Goal: Navigation & Orientation: Find specific page/section

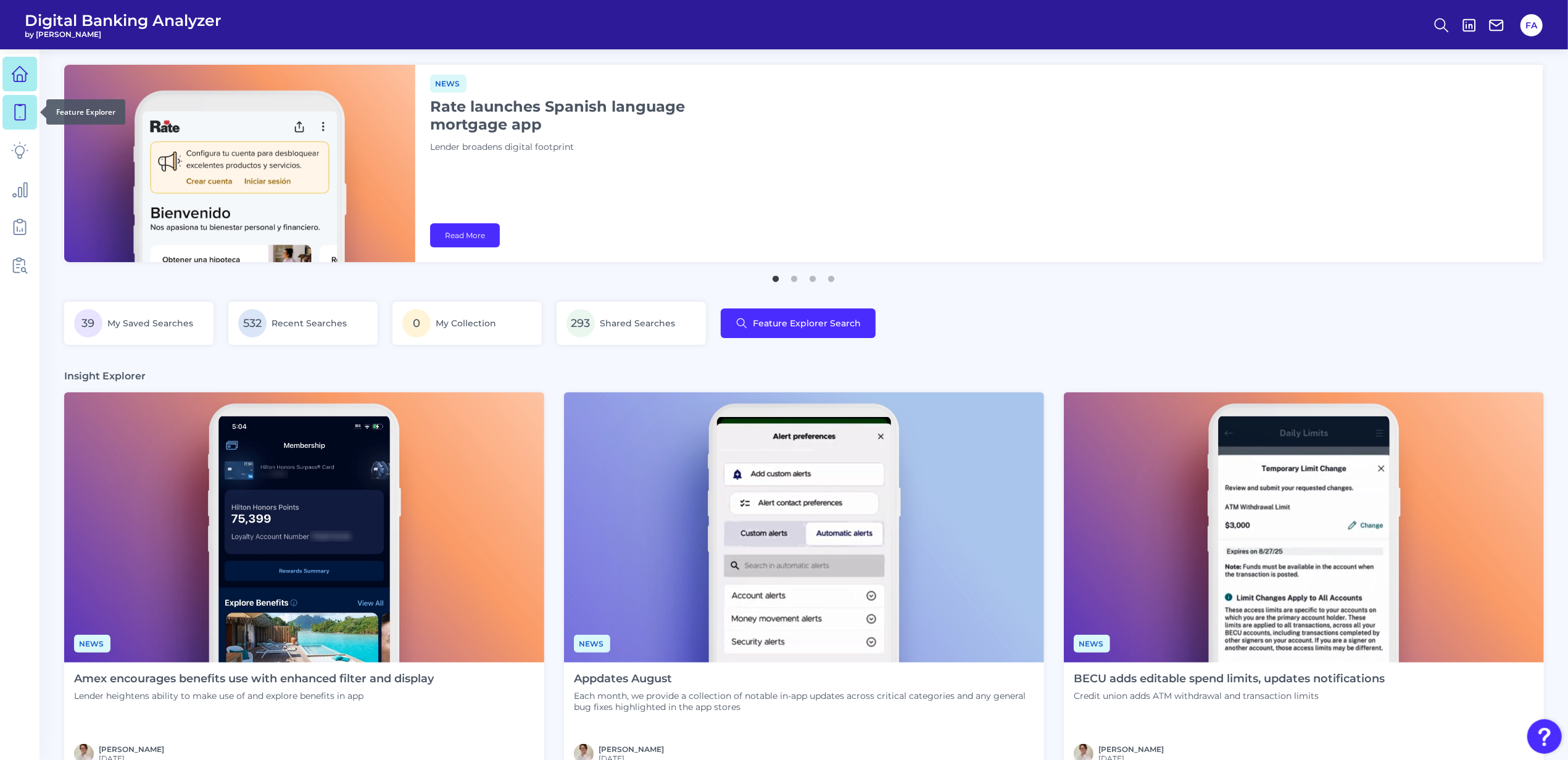
click at [28, 116] on link at bounding box center [20, 112] width 35 height 35
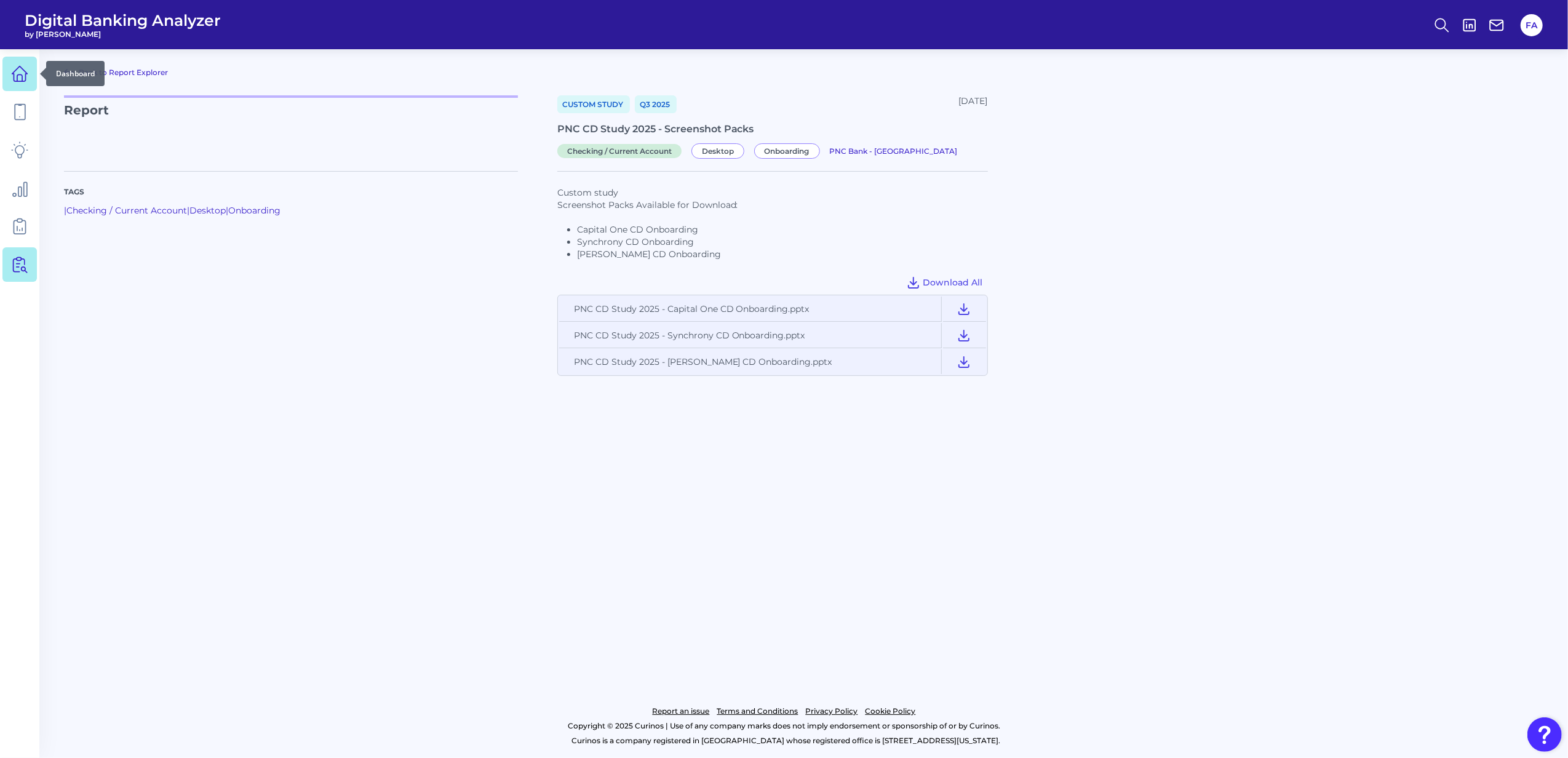
click at [28, 73] on link at bounding box center [20, 74] width 35 height 35
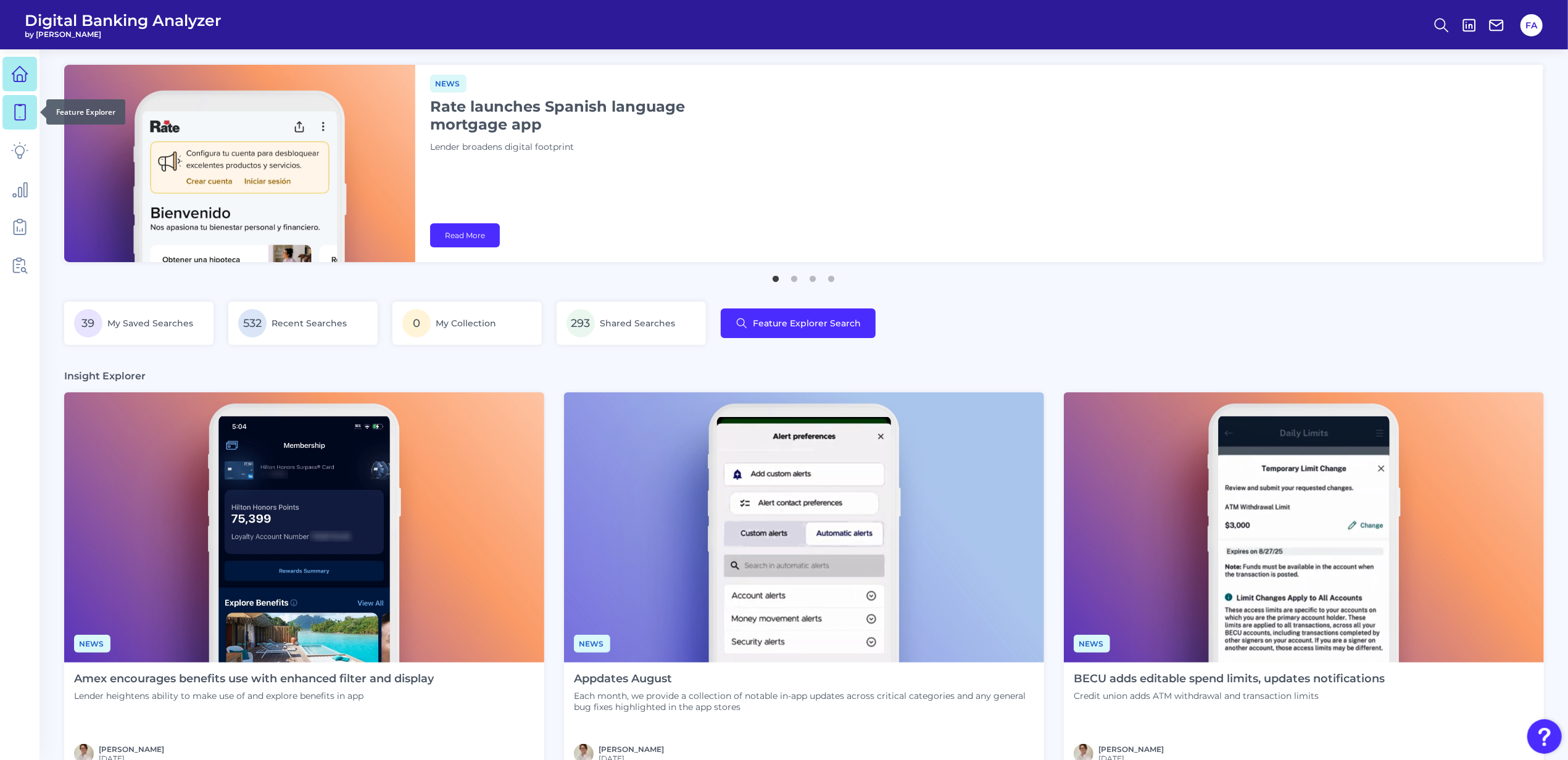
click at [31, 99] on link at bounding box center [20, 112] width 35 height 35
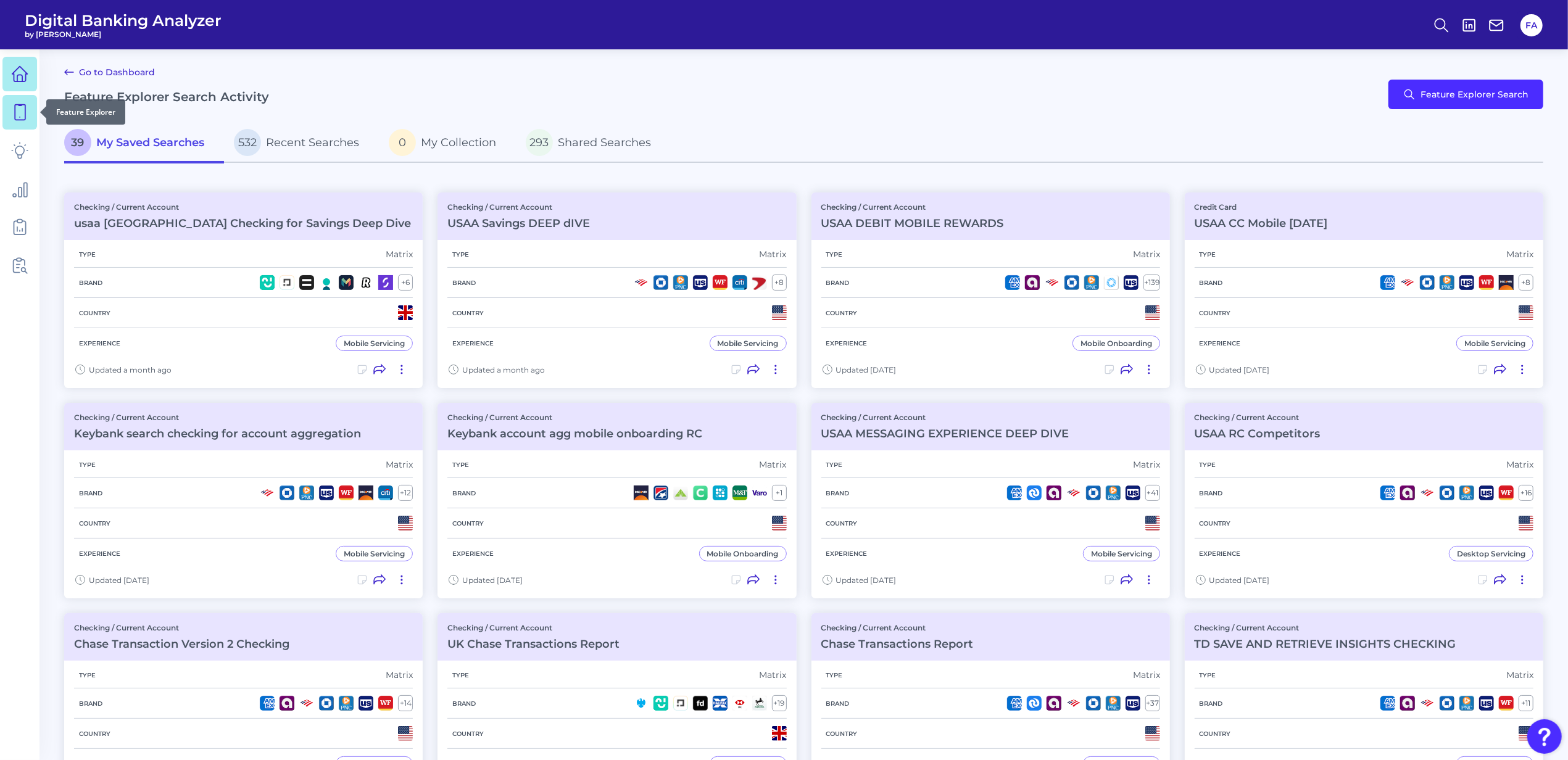
click at [25, 87] on link at bounding box center [20, 74] width 35 height 35
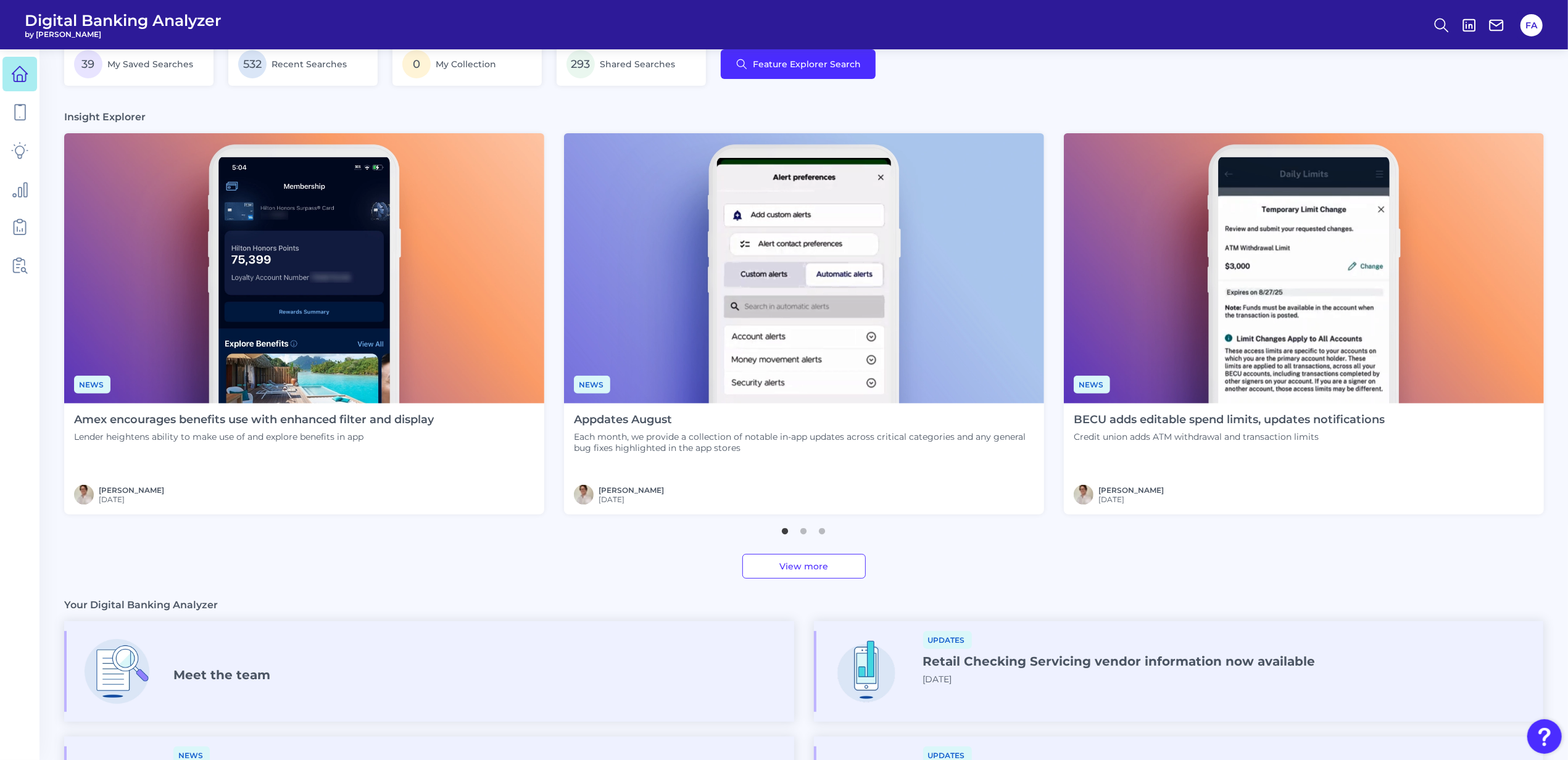
scroll to position [328, 0]
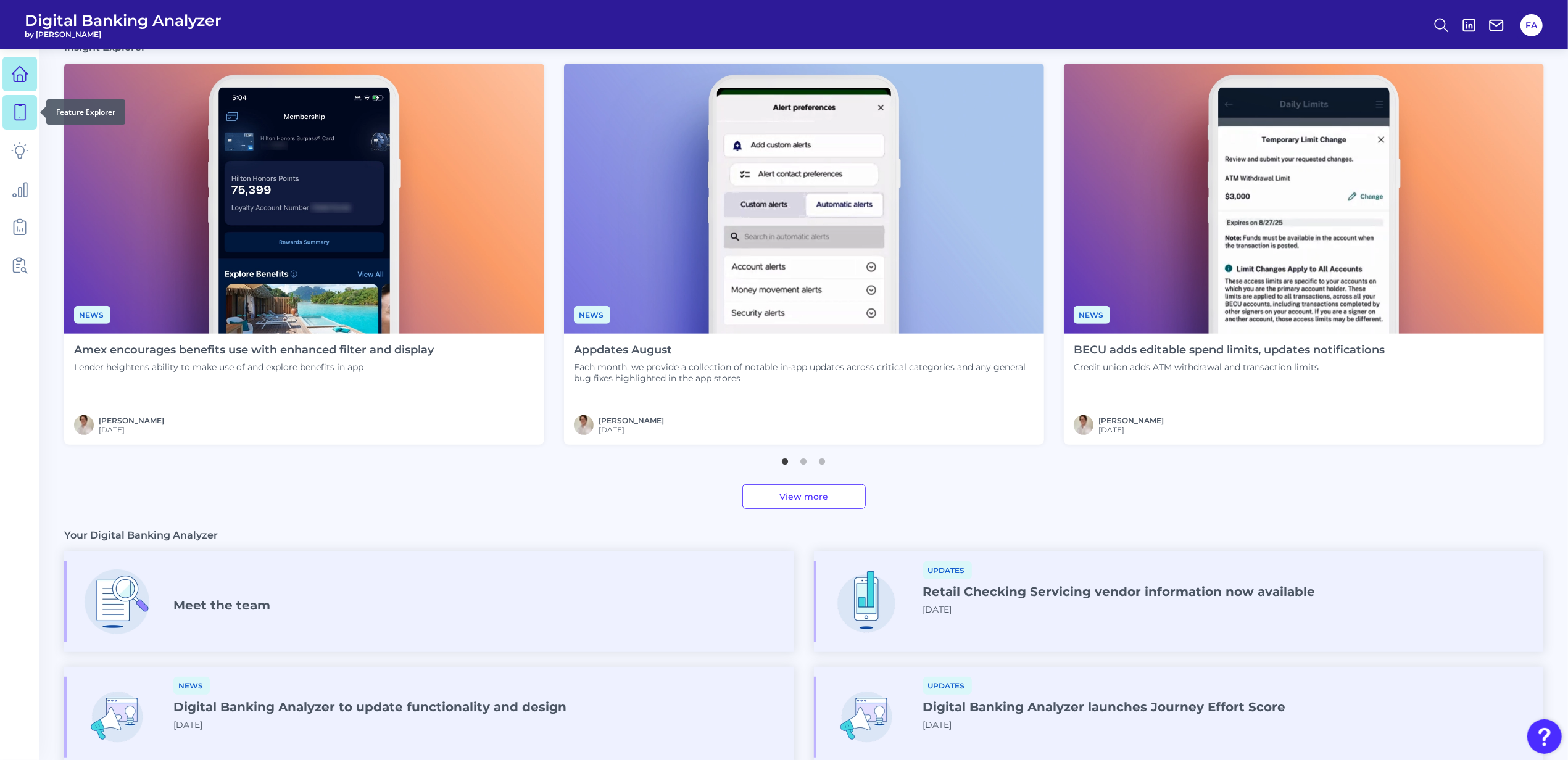
click at [22, 115] on icon at bounding box center [19, 111] width 17 height 17
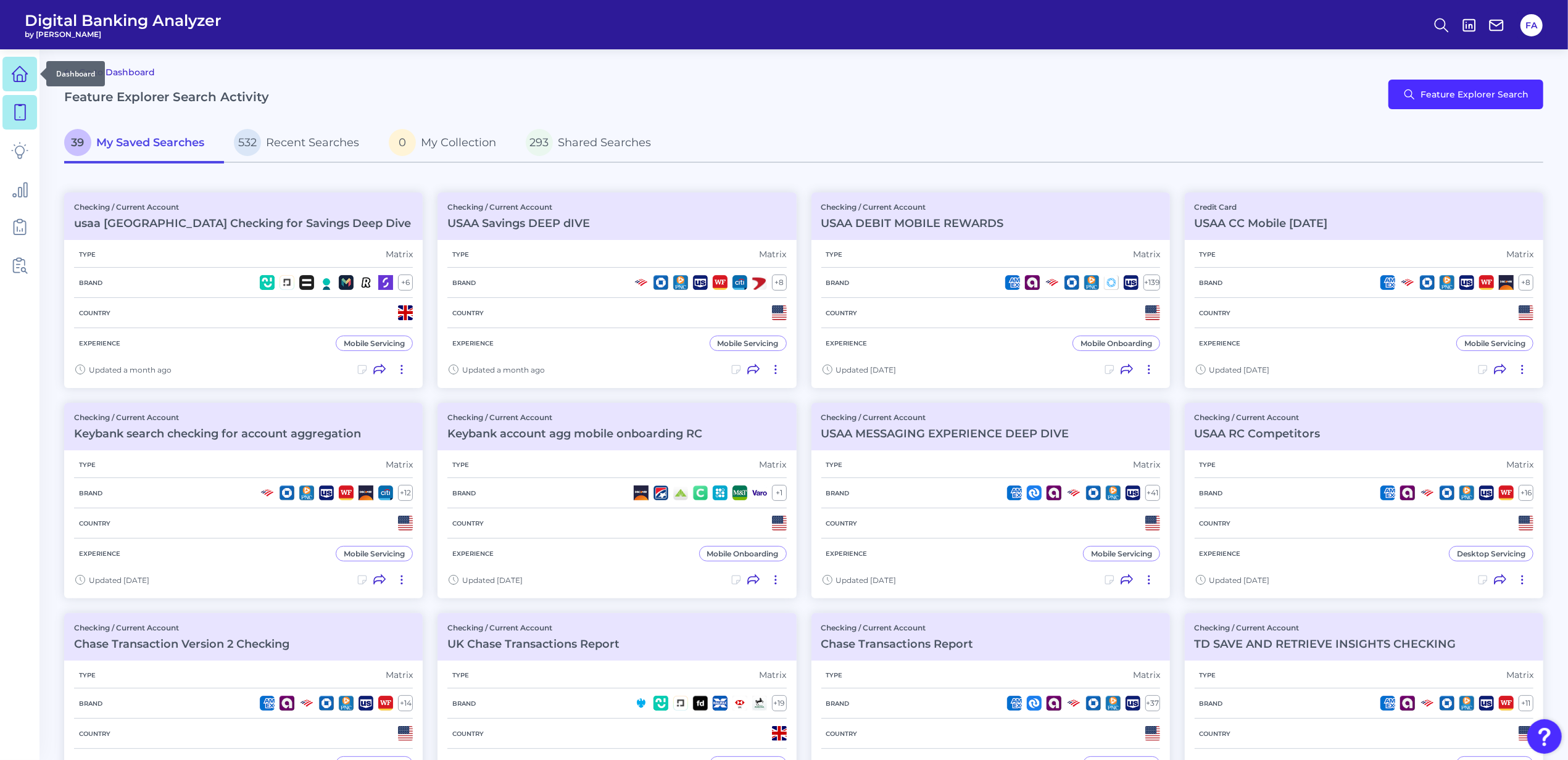
click at [16, 83] on link at bounding box center [20, 74] width 35 height 35
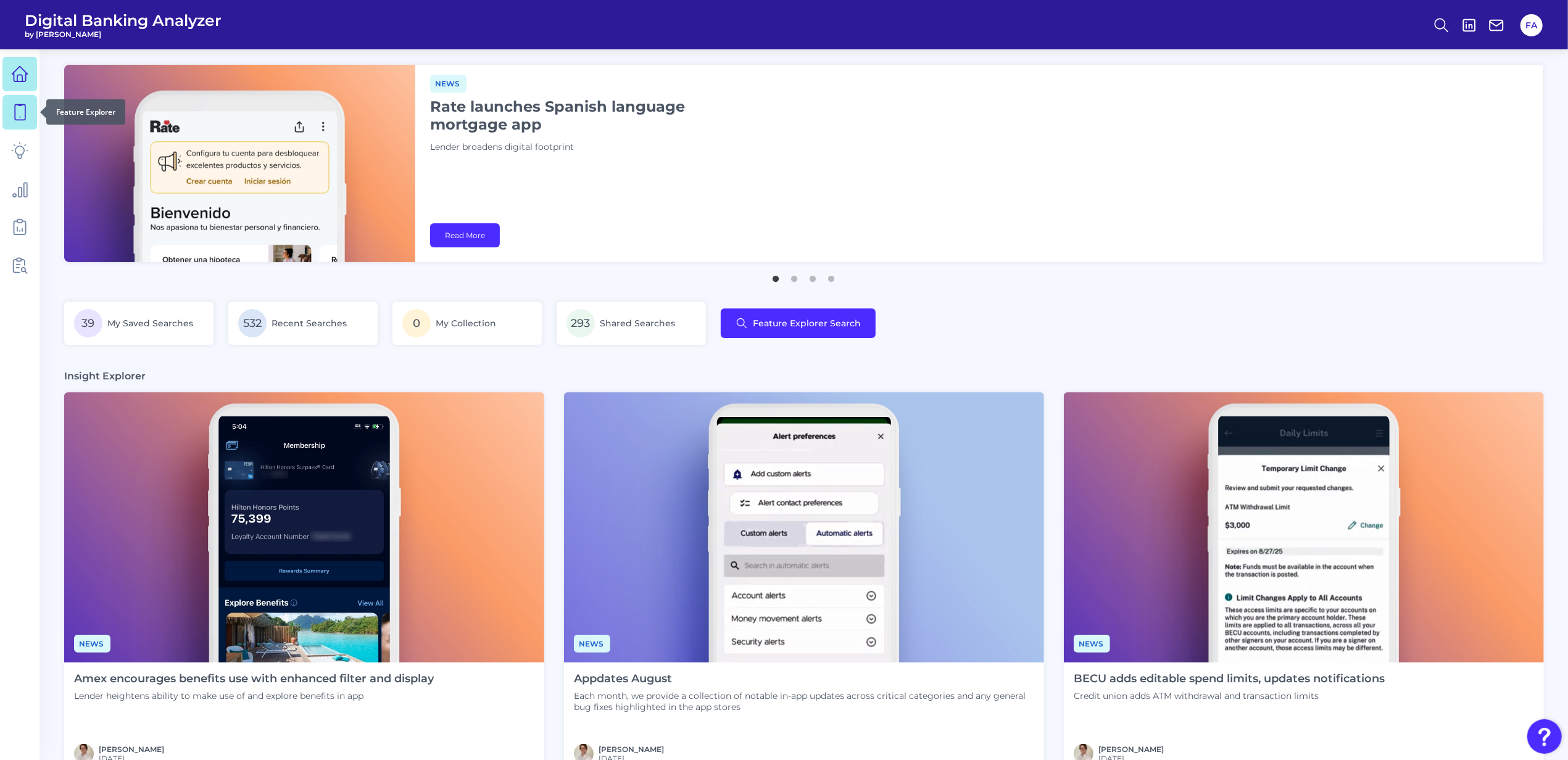
click at [36, 119] on link at bounding box center [20, 112] width 35 height 35
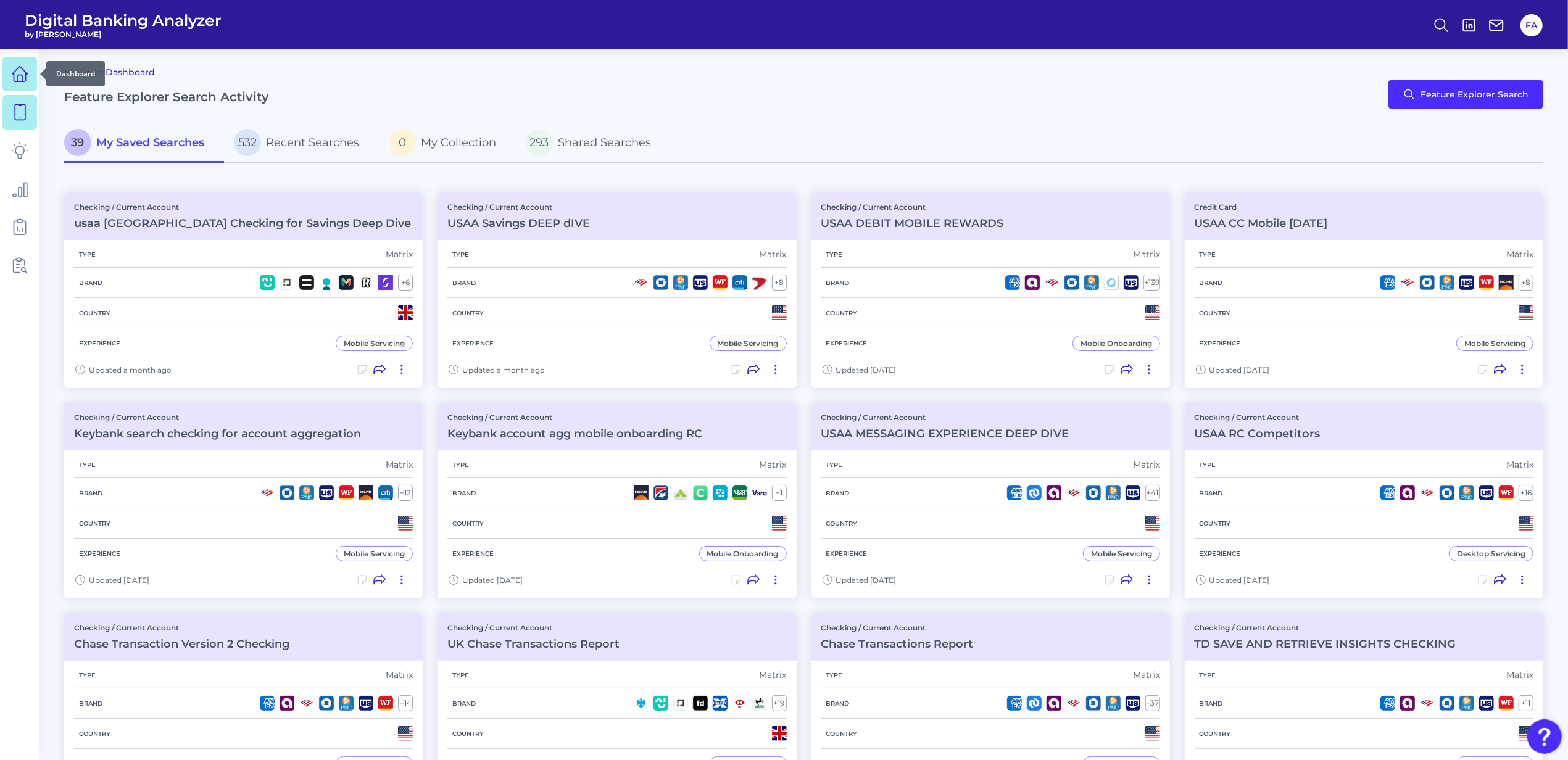
click at [8, 84] on link at bounding box center [20, 74] width 35 height 35
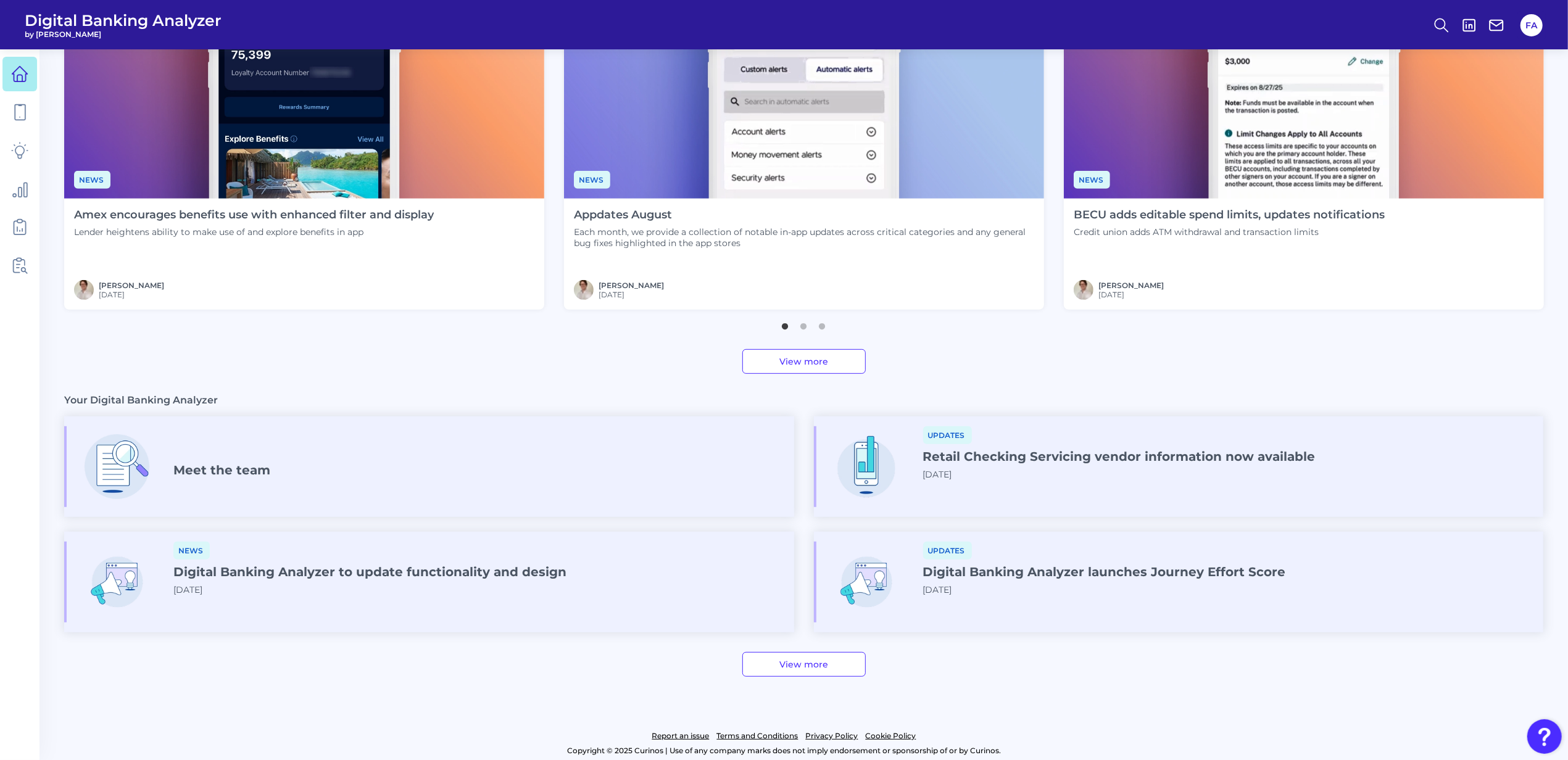
scroll to position [488, 0]
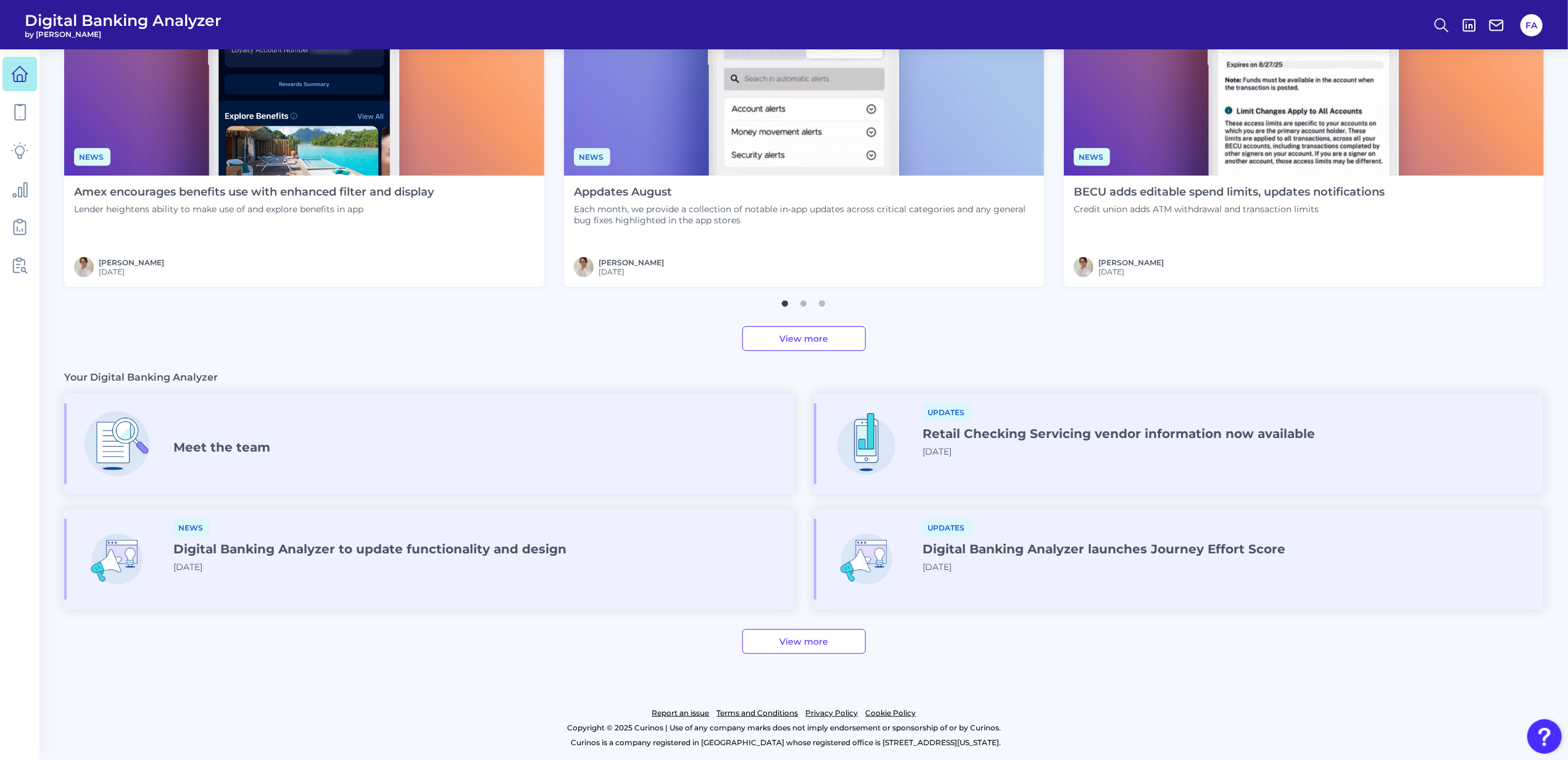
click at [4, 93] on ul at bounding box center [20, 170] width 35 height 233
click at [9, 87] on link at bounding box center [20, 74] width 35 height 35
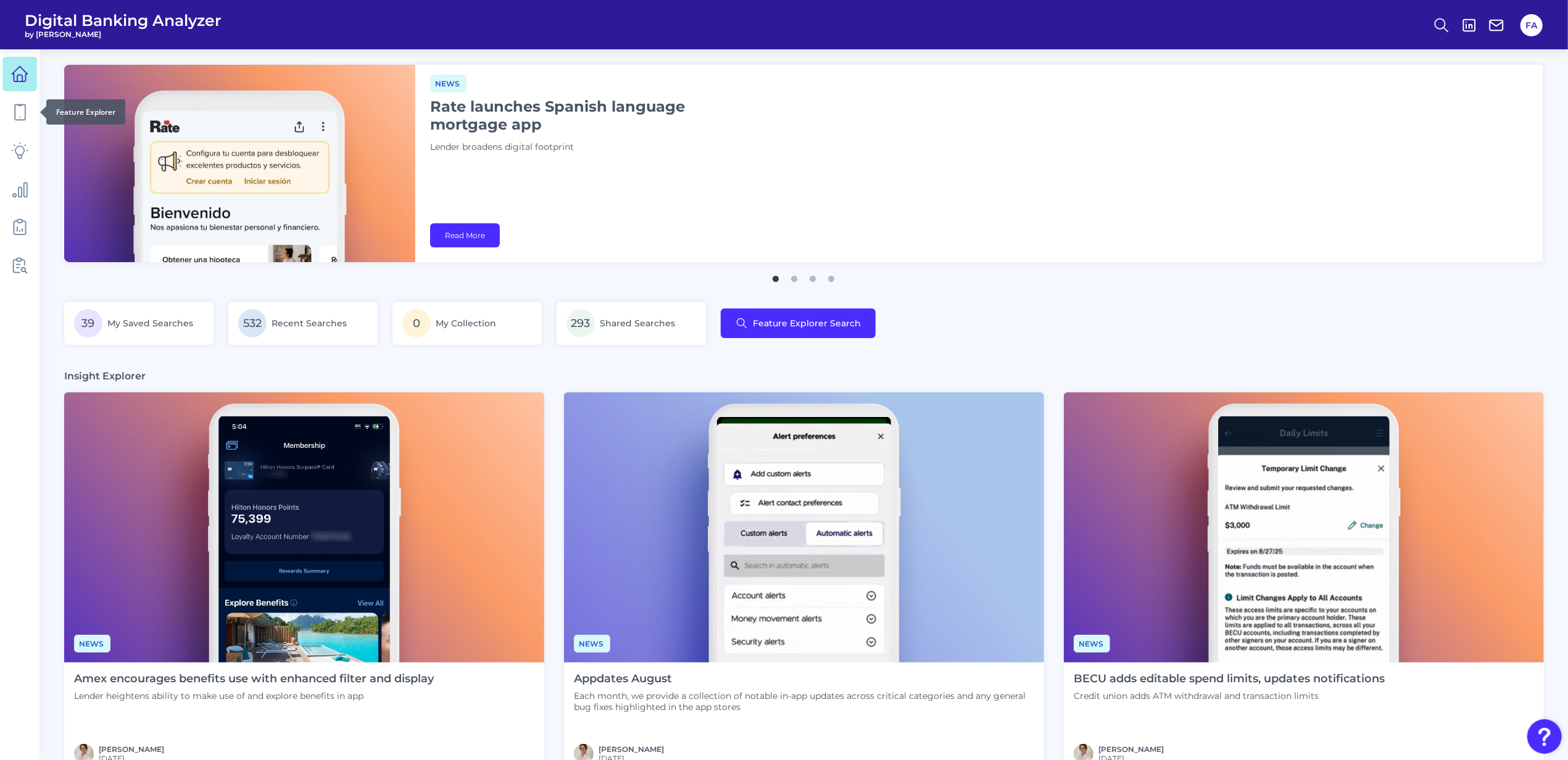
click at [36, 109] on div at bounding box center [40, 112] width 12 height 12
click at [39, 111] on div at bounding box center [40, 112] width 12 height 12
click at [33, 111] on link at bounding box center [20, 112] width 35 height 35
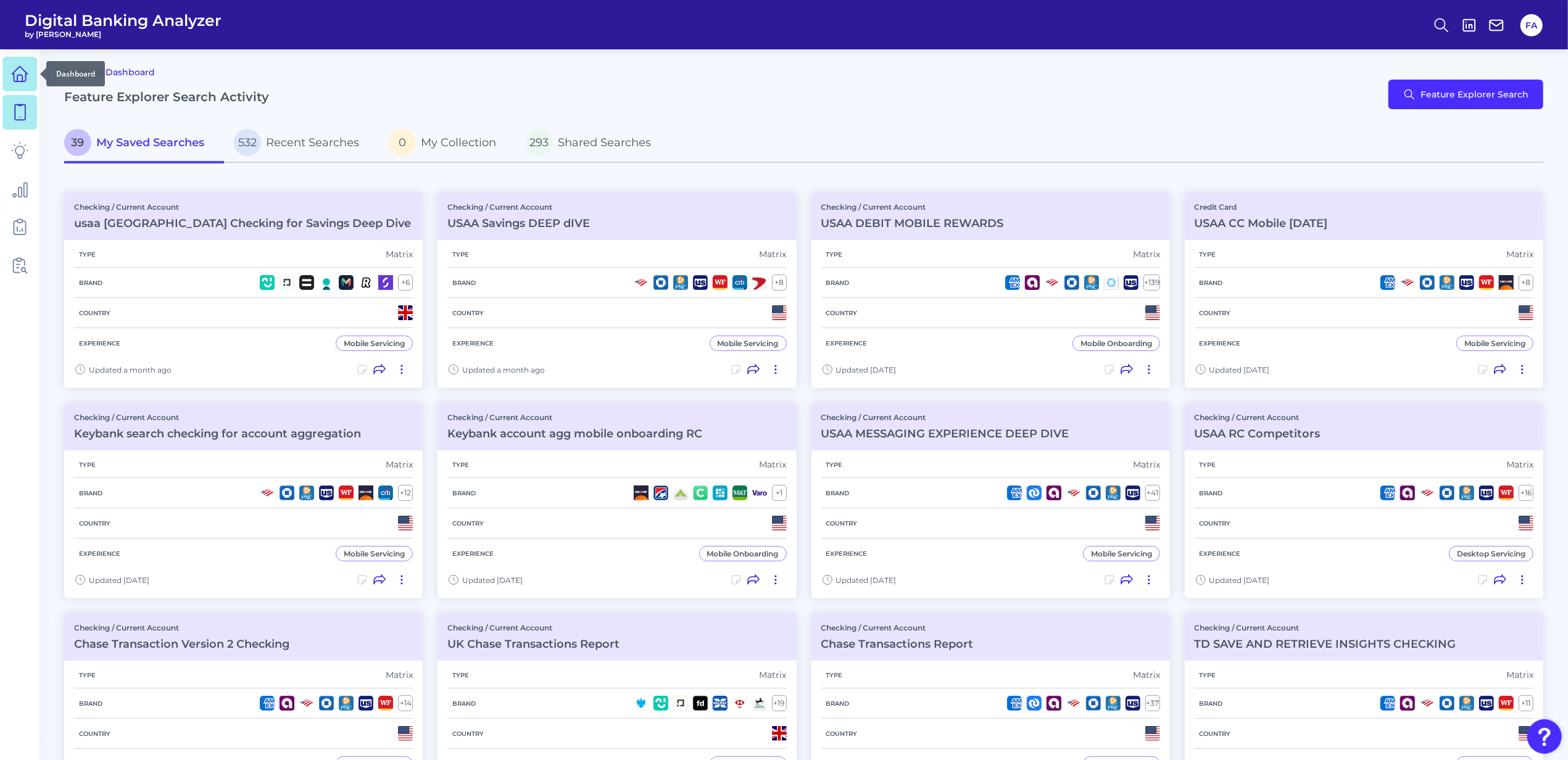
click at [20, 73] on icon at bounding box center [19, 73] width 17 height 17
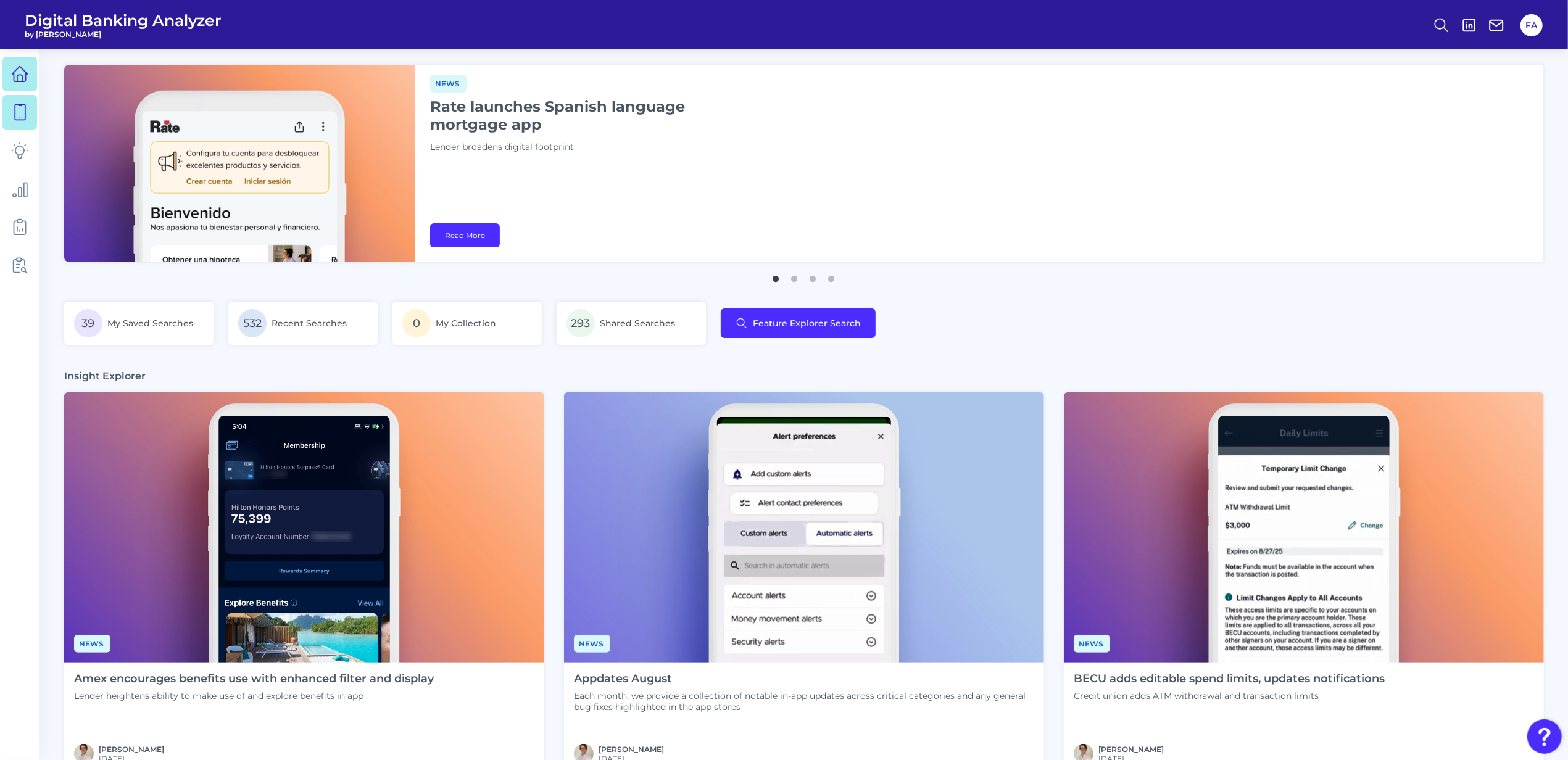
click at [15, 111] on icon at bounding box center [19, 111] width 17 height 17
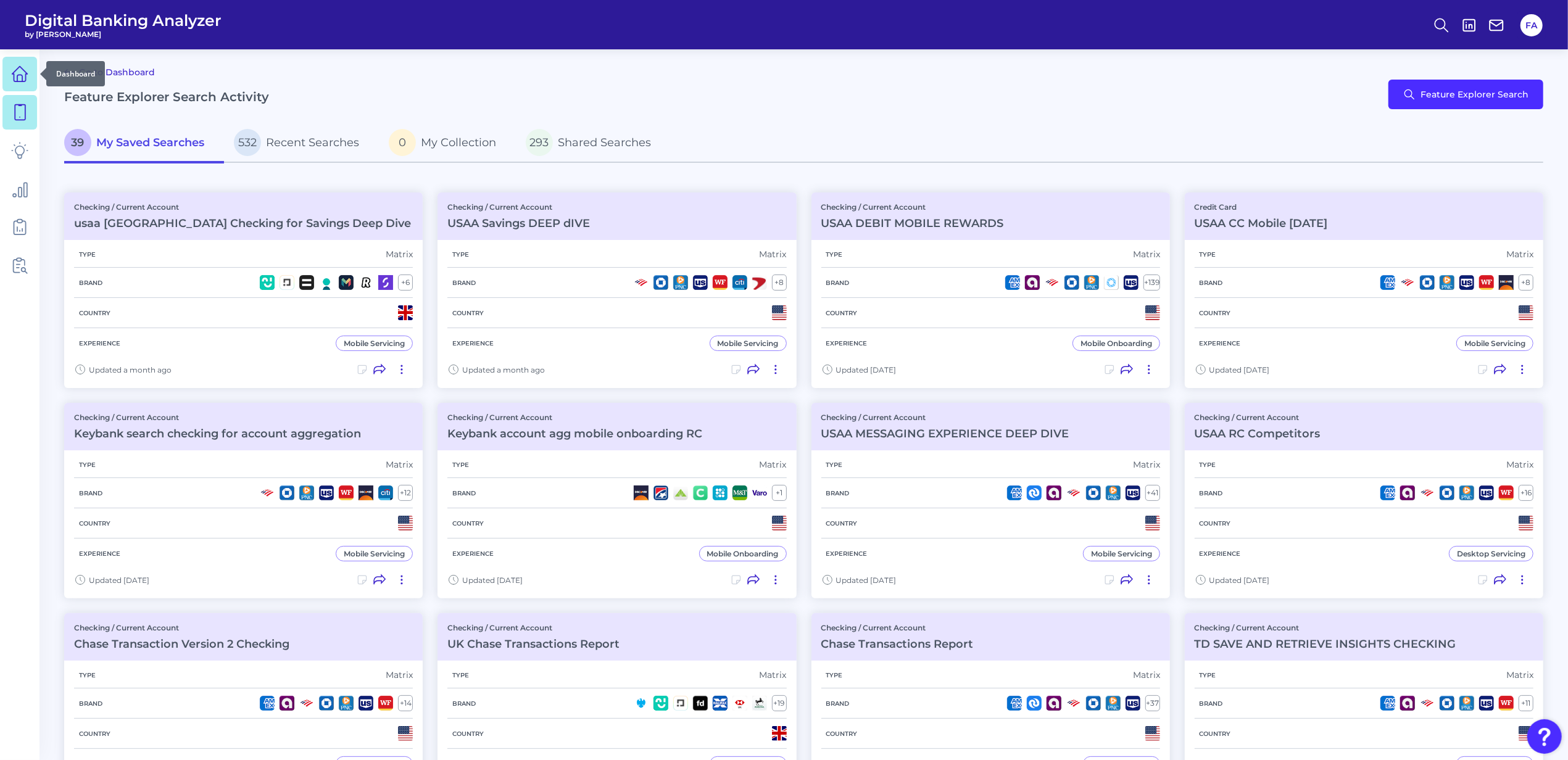
click at [20, 79] on icon at bounding box center [19, 73] width 17 height 17
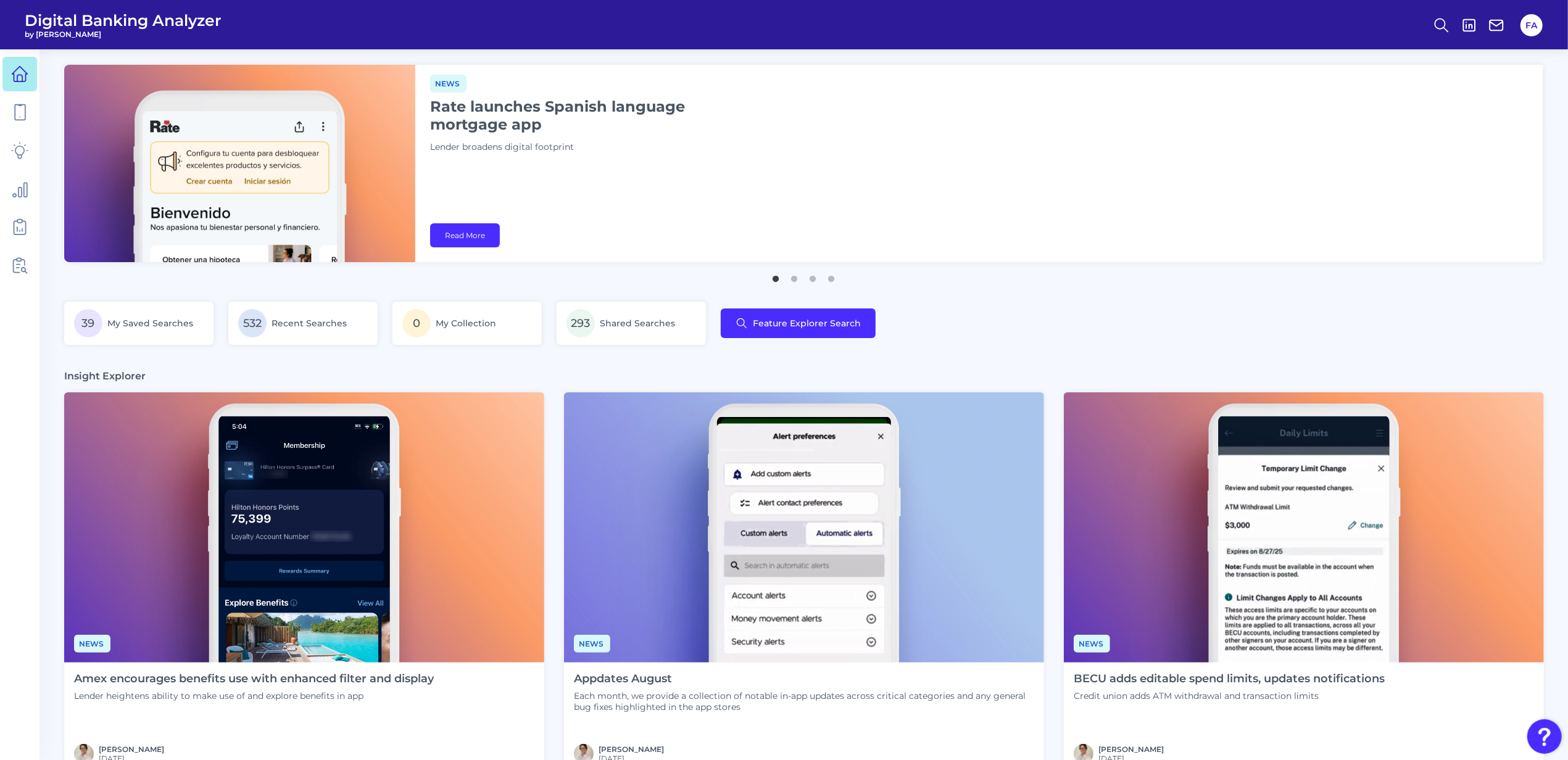
click at [1022, 57] on main "Editorial Walmart’s OnePay expands into mobile plans Retail giant’s fintech arm…" at bounding box center [784, 623] width 1568 height 1247
